Goal: Book appointment/travel/reservation

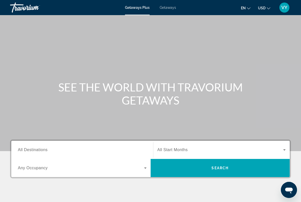
click at [119, 148] on input "Destination All Destinations" at bounding box center [82, 150] width 129 height 6
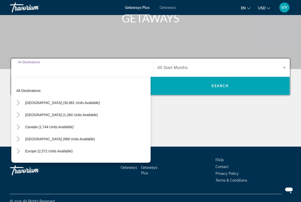
scroll to position [88, 0]
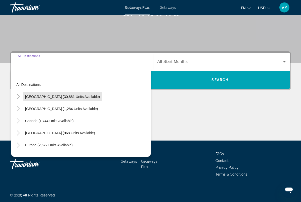
click at [71, 102] on span "Search widget" at bounding box center [63, 97] width 80 height 12
type input "**********"
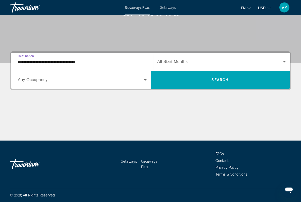
click at [111, 82] on span "Search widget" at bounding box center [81, 80] width 126 height 6
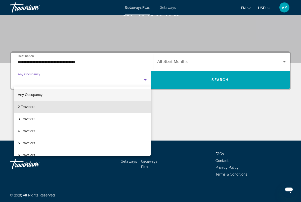
click at [85, 109] on mat-option "2 Travelers" at bounding box center [82, 107] width 137 height 12
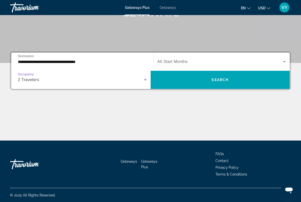
click at [227, 78] on span "Search" at bounding box center [220, 80] width 17 height 4
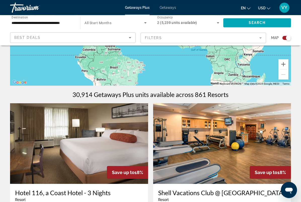
scroll to position [113, 0]
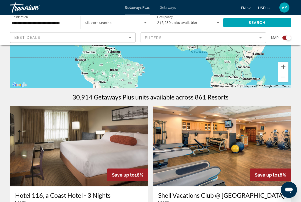
click at [66, 24] on input "**********" at bounding box center [43, 23] width 62 height 6
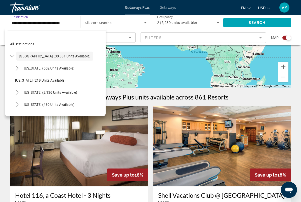
click at [117, 39] on div "Best Deals" at bounding box center [71, 37] width 114 height 6
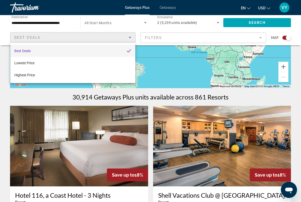
click at [132, 37] on div at bounding box center [150, 101] width 301 height 202
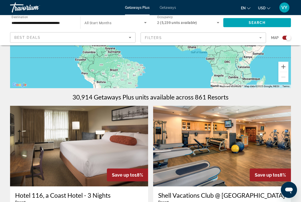
click at [173, 51] on div "To activate drag with keyboard, press Alt + Enter. Once in keyboard drag state,…" at bounding box center [150, 12] width 281 height 151
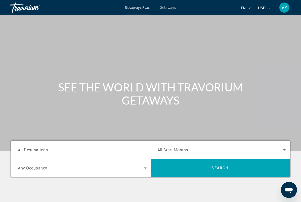
click at [97, 150] on input "Destination All Destinations" at bounding box center [82, 150] width 129 height 6
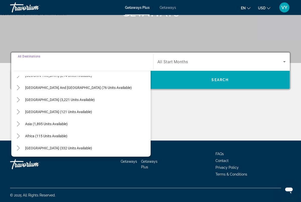
scroll to position [82, 0]
click at [61, 127] on span "Search widget" at bounding box center [47, 124] width 48 height 12
type input "**********"
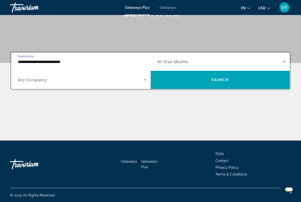
click at [114, 86] on div "Search widget" at bounding box center [82, 80] width 129 height 14
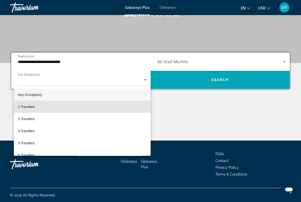
click at [107, 107] on mat-option "2 Travelers" at bounding box center [82, 107] width 137 height 12
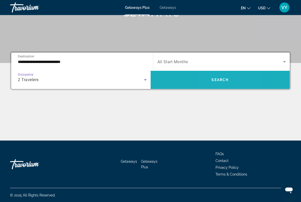
click at [212, 81] on span "Search" at bounding box center [220, 80] width 17 height 4
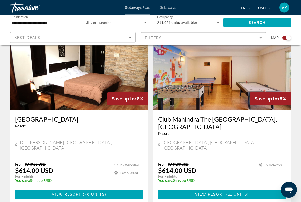
scroll to position [168, 0]
